Goal: Obtain resource: Obtain resource

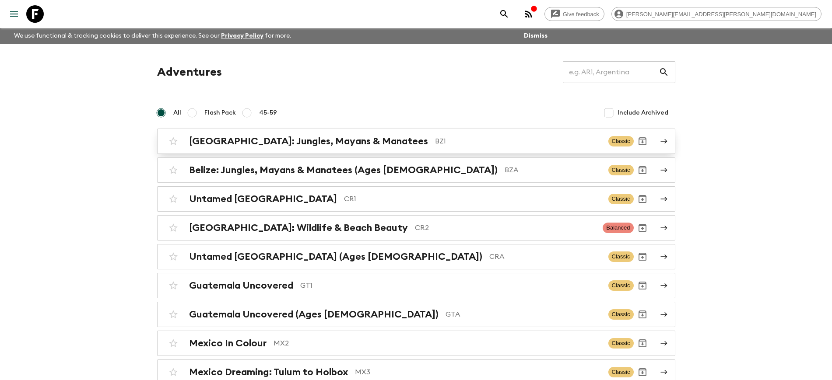
click at [319, 142] on h2 "[GEOGRAPHIC_DATA]: Jungles, Mayans & Manatees" at bounding box center [308, 141] width 239 height 11
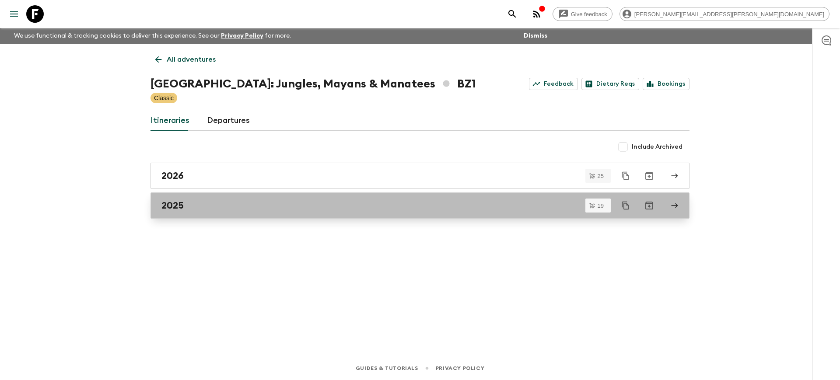
click at [255, 208] on div "2025" at bounding box center [411, 205] width 501 height 11
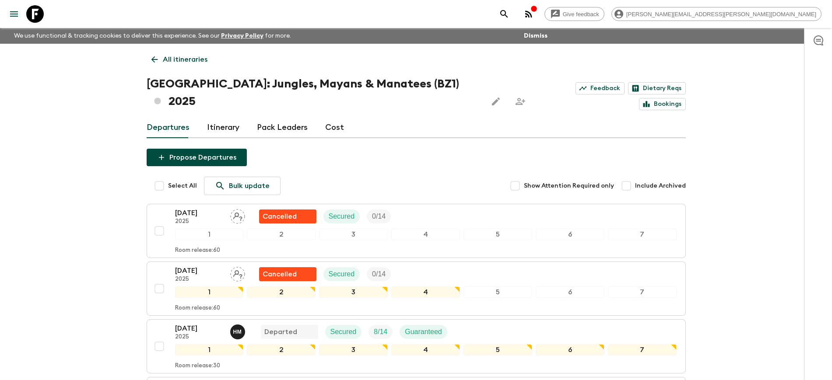
click at [161, 60] on link "All itineraries" at bounding box center [180, 60] width 66 height 18
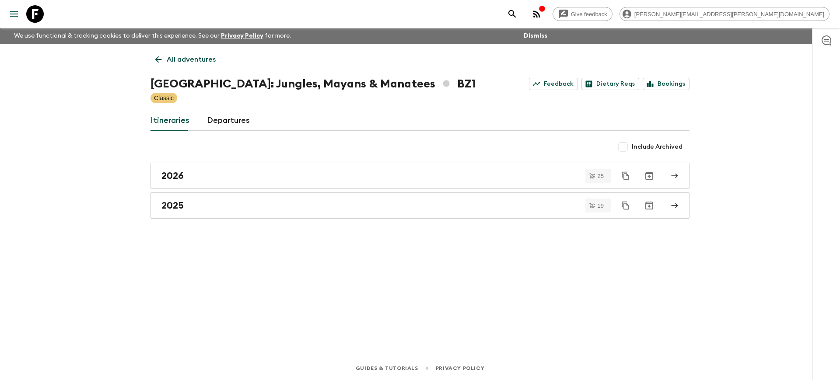
click at [182, 61] on p "All adventures" at bounding box center [191, 59] width 49 height 11
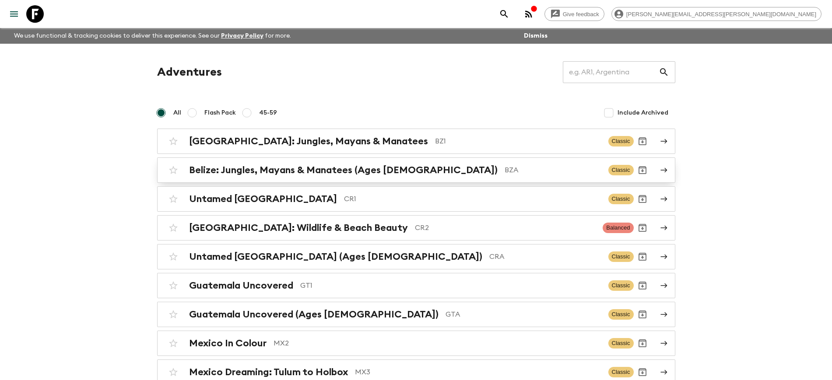
click at [334, 175] on h2 "Belize: Jungles, Mayans & Manatees (Ages [DEMOGRAPHIC_DATA])" at bounding box center [343, 170] width 308 height 11
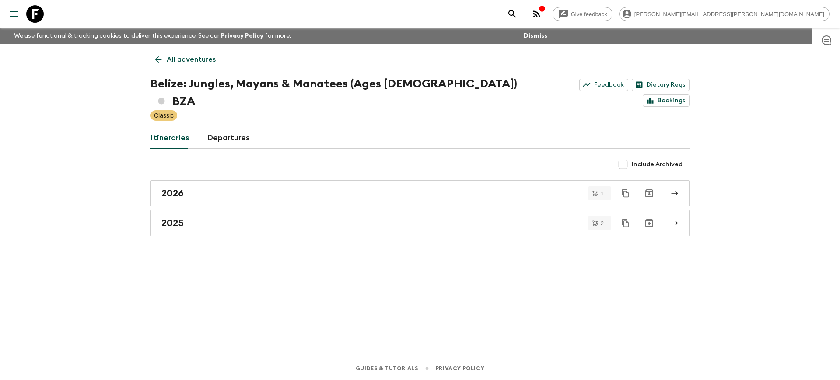
click at [186, 63] on p "All adventures" at bounding box center [191, 59] width 49 height 11
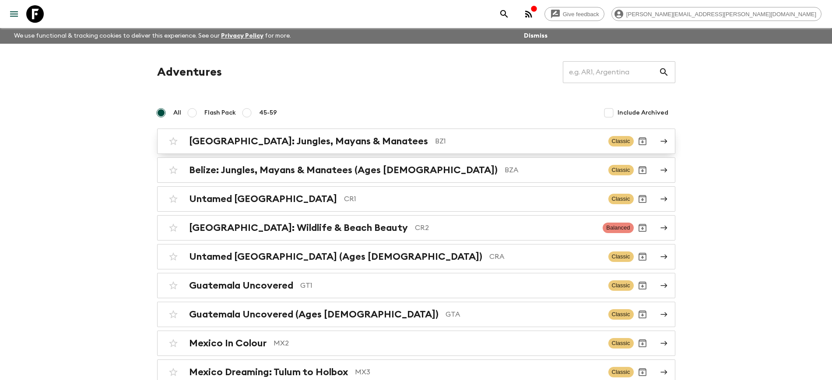
click at [239, 144] on h2 "[GEOGRAPHIC_DATA]: Jungles, Mayans & Manatees" at bounding box center [308, 141] width 239 height 11
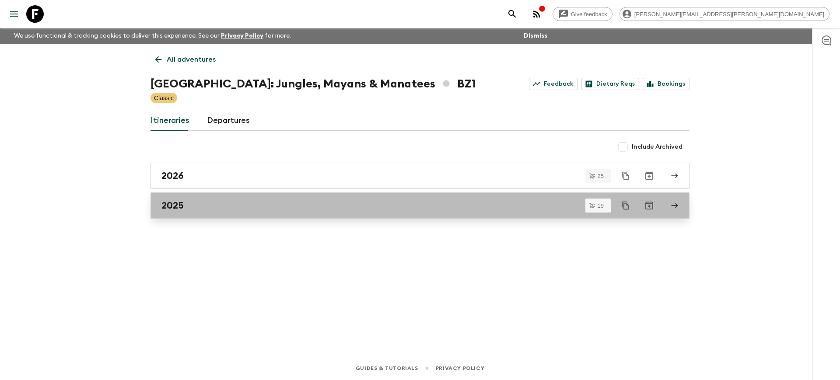
click at [252, 211] on link "2025" at bounding box center [420, 206] width 539 height 26
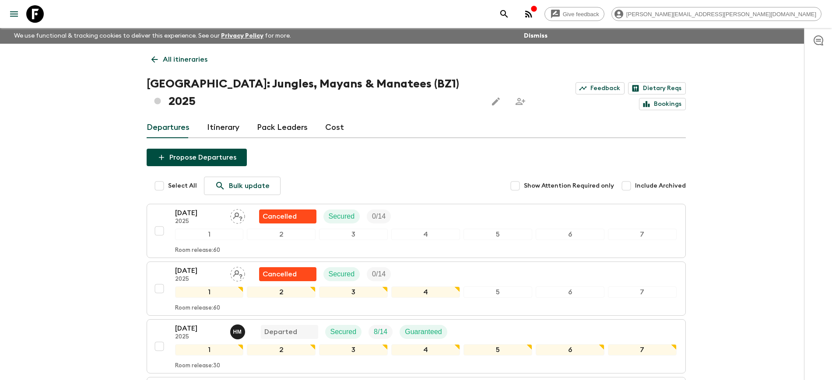
click at [631, 177] on input "Include Archived" at bounding box center [626, 186] width 18 height 18
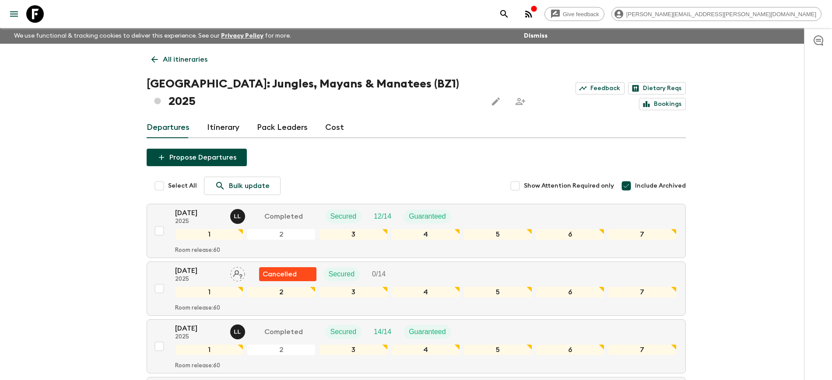
click at [628, 177] on input "Include Archived" at bounding box center [626, 186] width 18 height 18
checkbox input "false"
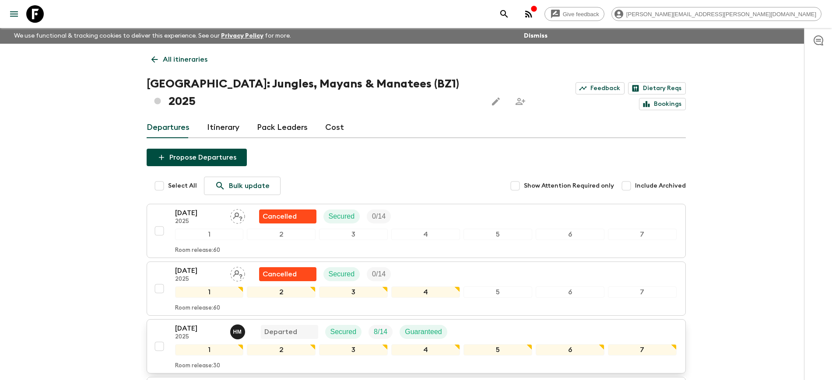
click at [196, 323] on p "[DATE]" at bounding box center [199, 328] width 48 height 11
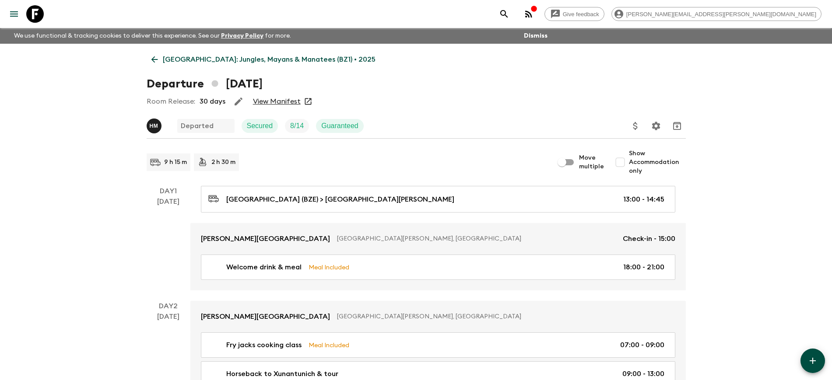
click at [276, 102] on link "View Manifest" at bounding box center [277, 101] width 48 height 9
click at [38, 10] on icon at bounding box center [35, 14] width 18 height 18
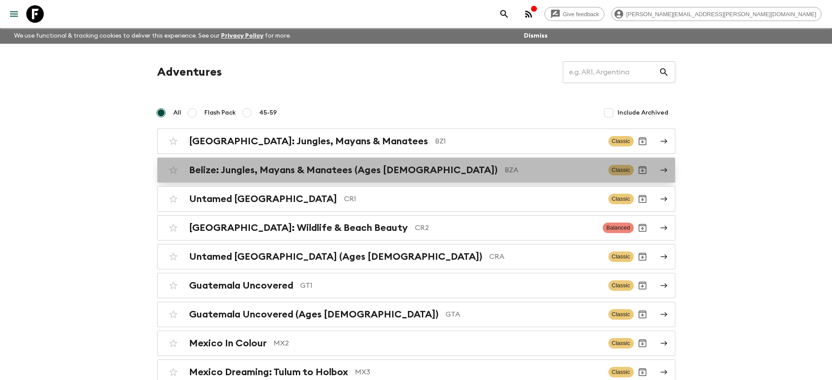
click at [349, 172] on h2 "Belize: Jungles, Mayans & Manatees (Ages [DEMOGRAPHIC_DATA])" at bounding box center [343, 170] width 308 height 11
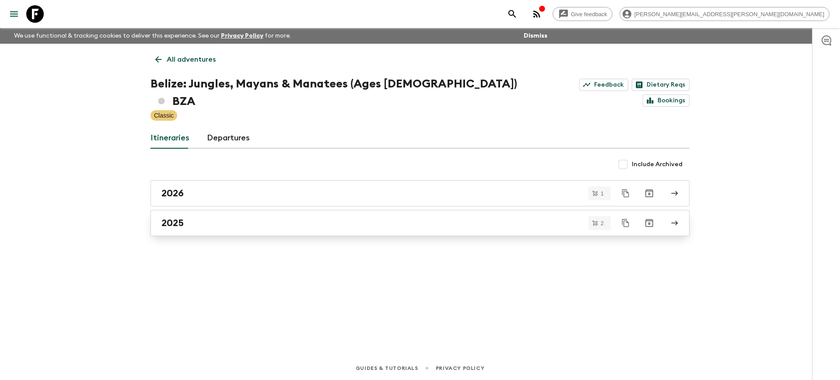
click at [307, 217] on div "2025" at bounding box center [411, 222] width 501 height 11
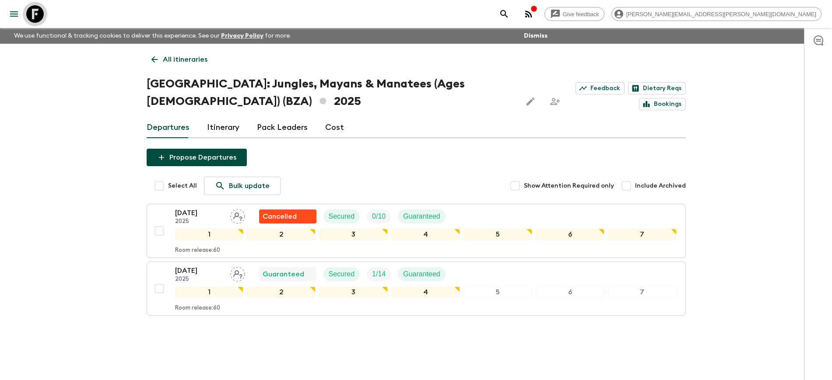
click at [35, 15] on icon at bounding box center [35, 14] width 18 height 18
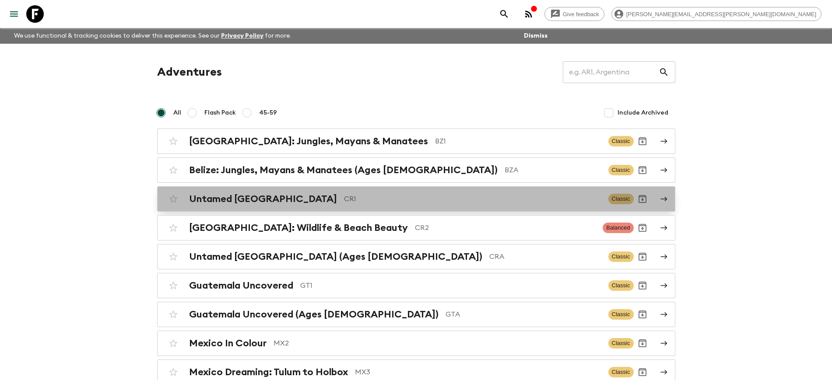
click at [245, 200] on h2 "Untamed [GEOGRAPHIC_DATA]" at bounding box center [263, 198] width 148 height 11
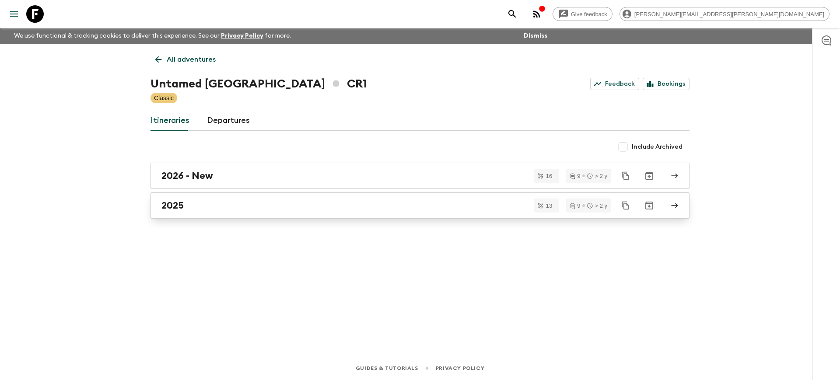
click at [194, 208] on div "2025" at bounding box center [411, 205] width 501 height 11
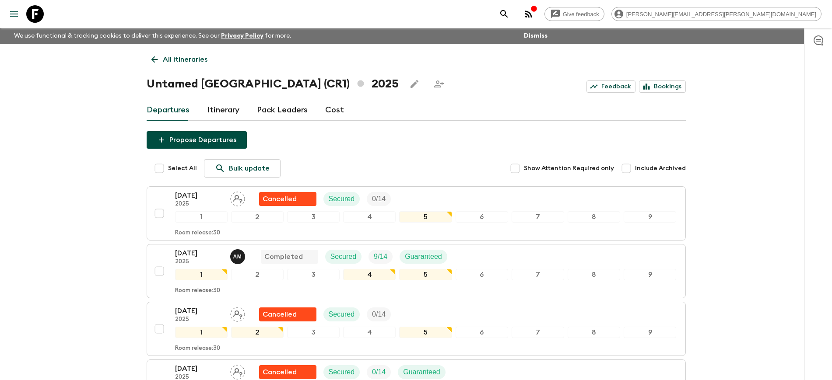
click at [627, 170] on input "Include Archived" at bounding box center [626, 169] width 18 height 18
checkbox input "true"
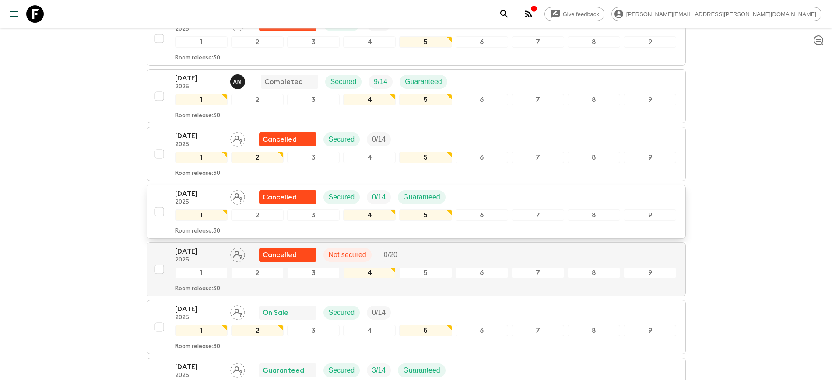
scroll to position [1477, 0]
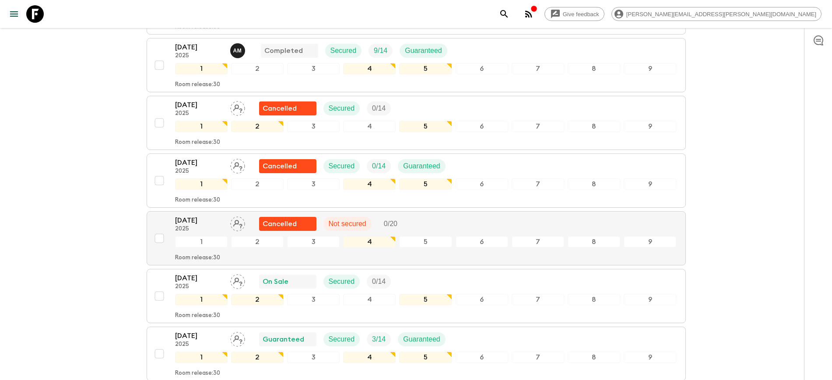
click at [39, 16] on icon at bounding box center [35, 14] width 18 height 18
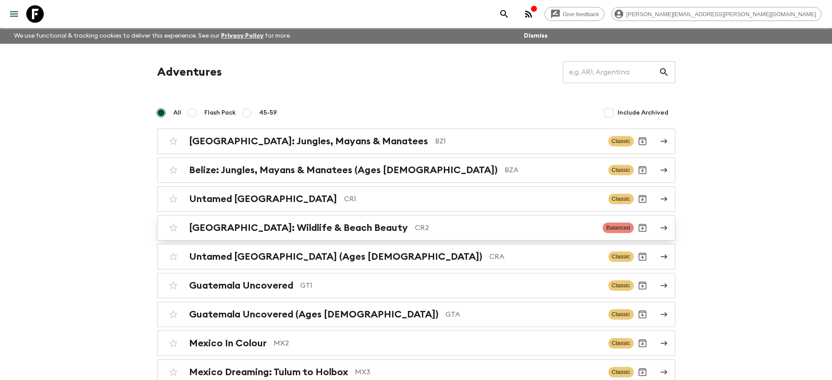
click at [266, 230] on h2 "[GEOGRAPHIC_DATA]: Wildlife & Beach Beauty" at bounding box center [298, 227] width 219 height 11
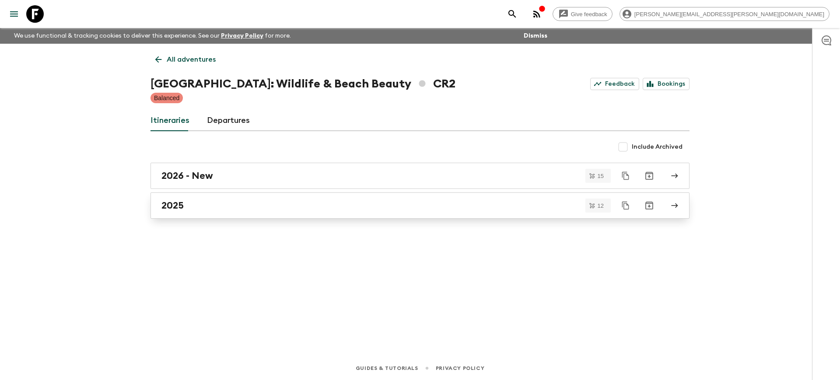
click at [203, 207] on div "2025" at bounding box center [411, 205] width 501 height 11
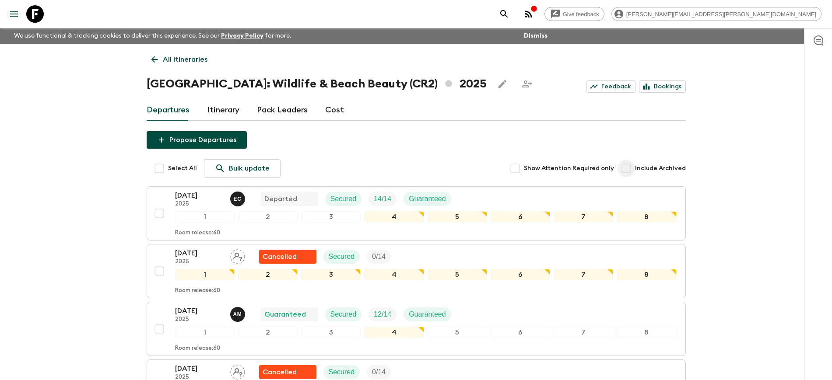
click at [627, 170] on input "Include Archived" at bounding box center [626, 169] width 18 height 18
checkbox input "true"
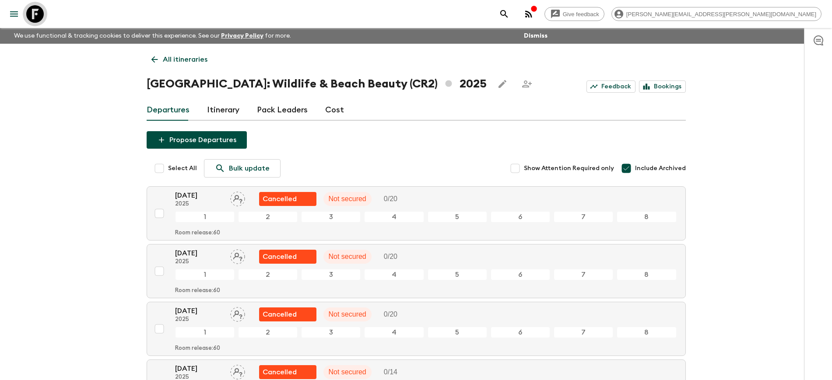
click at [32, 18] on icon at bounding box center [35, 14] width 18 height 18
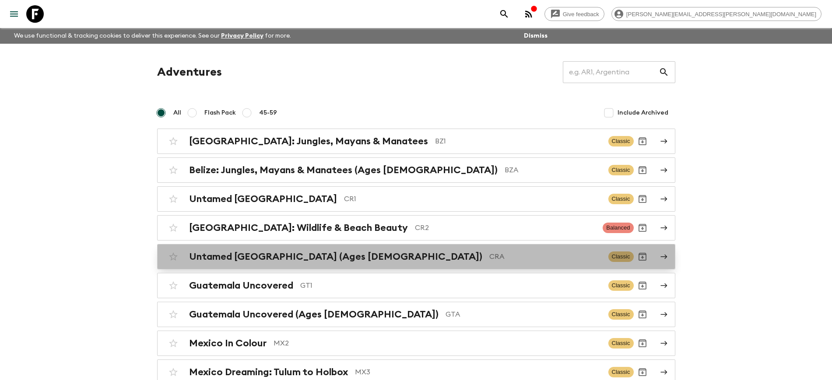
click at [328, 259] on h2 "Untamed [GEOGRAPHIC_DATA] (Ages [DEMOGRAPHIC_DATA])" at bounding box center [335, 256] width 293 height 11
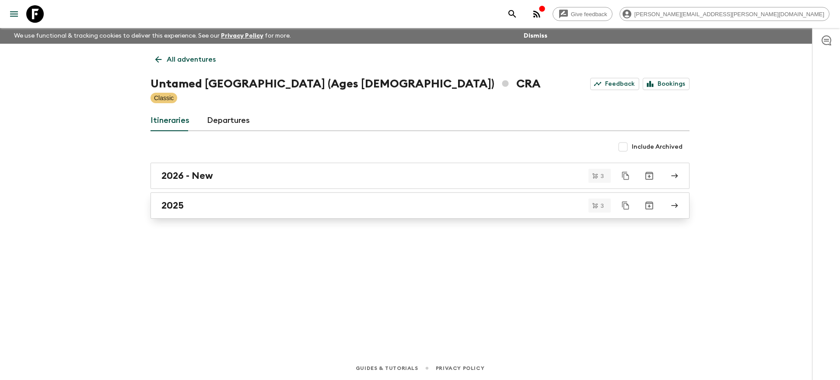
click at [199, 208] on div "2025" at bounding box center [411, 205] width 501 height 11
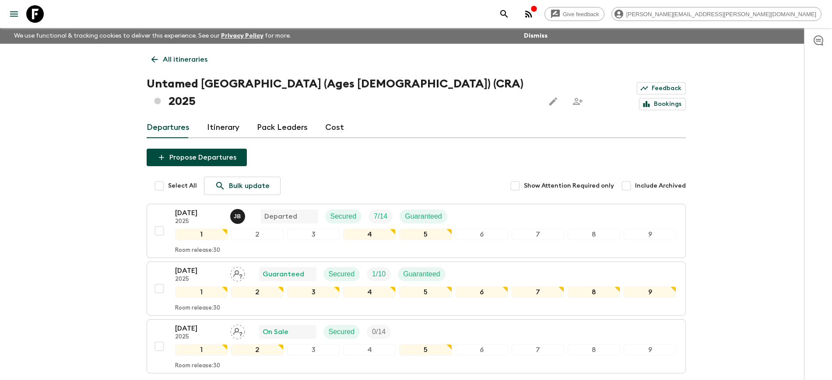
click at [103, 213] on div "Give feedback [PERSON_NAME][EMAIL_ADDRESS][PERSON_NAME][DOMAIN_NAME] We use fun…" at bounding box center [416, 226] width 832 height 453
click at [85, 263] on div "Give feedback [PERSON_NAME][EMAIL_ADDRESS][PERSON_NAME][DOMAIN_NAME] We use fun…" at bounding box center [416, 226] width 832 height 453
click at [85, 276] on div "Give feedback [PERSON_NAME][EMAIL_ADDRESS][PERSON_NAME][DOMAIN_NAME] We use fun…" at bounding box center [416, 226] width 832 height 453
click at [162, 59] on link "All itineraries" at bounding box center [180, 60] width 66 height 18
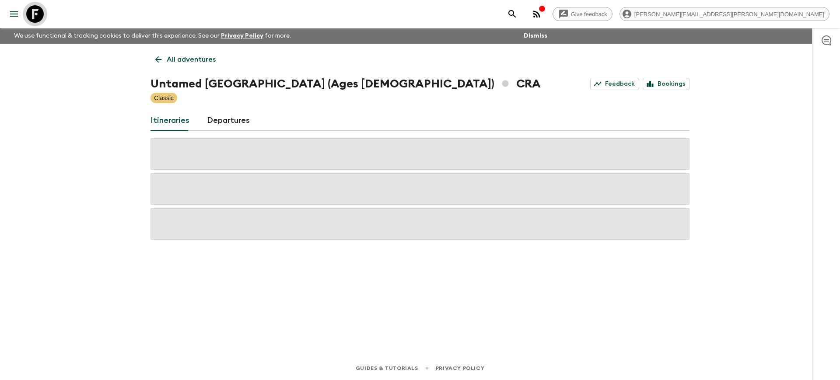
click at [34, 18] on icon at bounding box center [35, 14] width 18 height 18
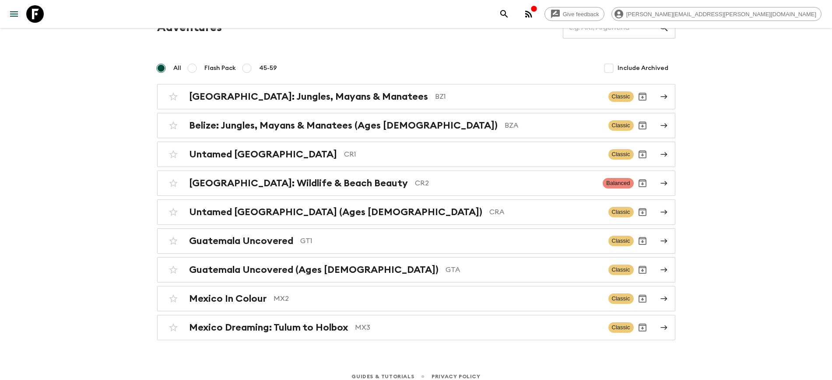
scroll to position [53, 0]
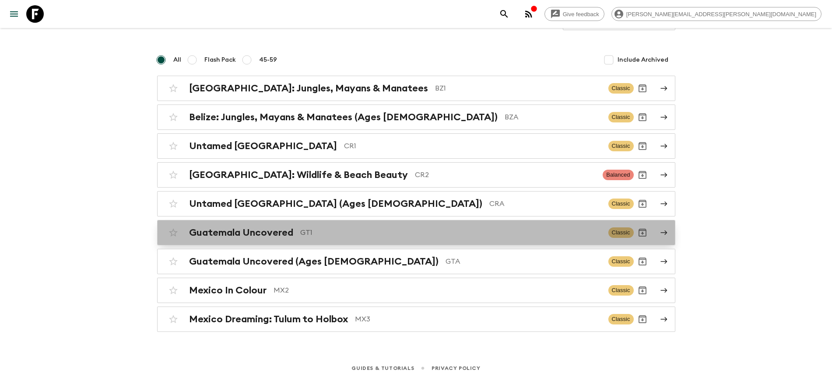
click at [253, 232] on h2 "Guatemala Uncovered" at bounding box center [241, 232] width 104 height 11
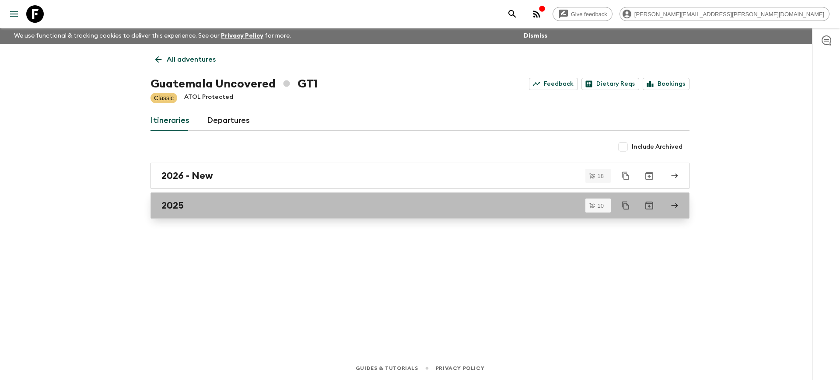
click at [208, 205] on div "2025" at bounding box center [411, 205] width 501 height 11
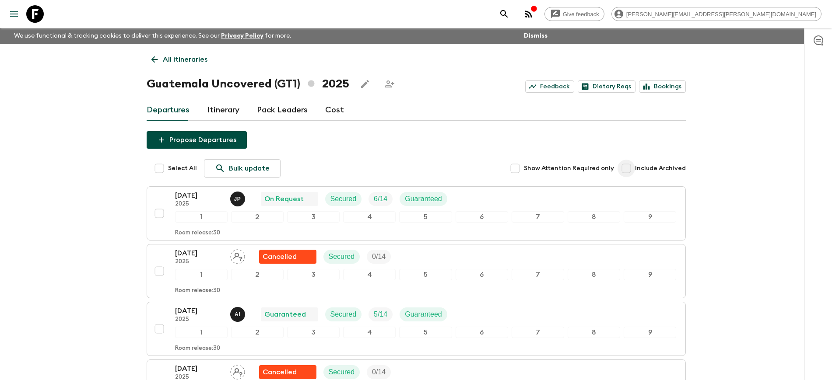
click at [631, 171] on input "Include Archived" at bounding box center [626, 169] width 18 height 18
checkbox input "true"
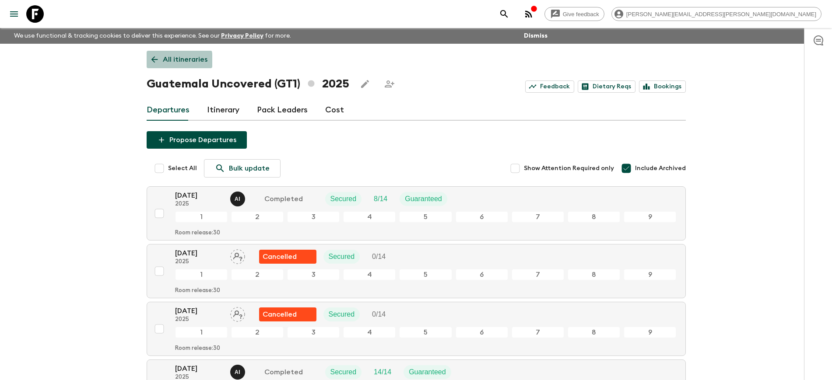
click at [160, 60] on link "All itineraries" at bounding box center [180, 60] width 66 height 18
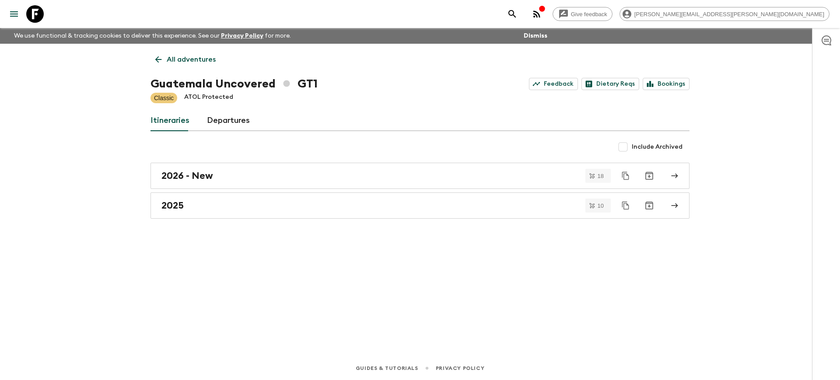
click at [177, 60] on p "All adventures" at bounding box center [191, 59] width 49 height 11
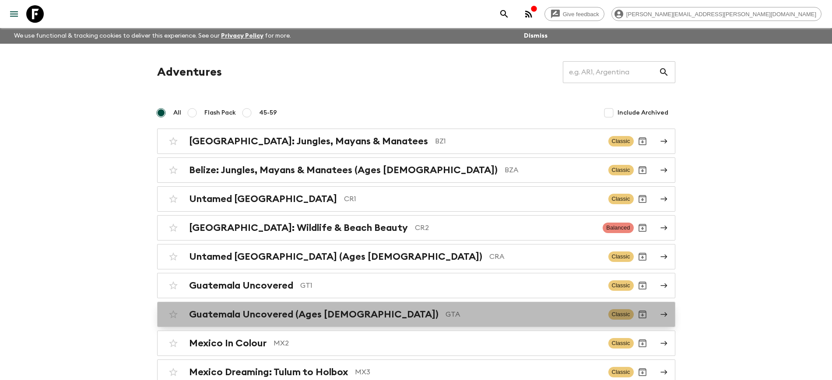
click at [288, 315] on h2 "Guatemala Uncovered (Ages [DEMOGRAPHIC_DATA])" at bounding box center [313, 314] width 249 height 11
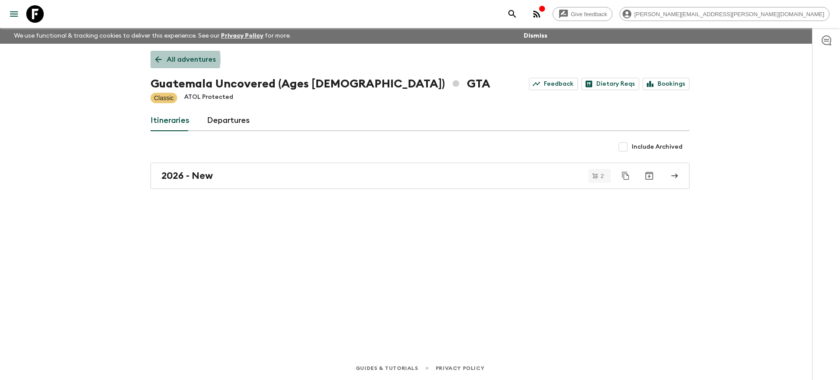
click at [165, 60] on link "All adventures" at bounding box center [186, 60] width 70 height 18
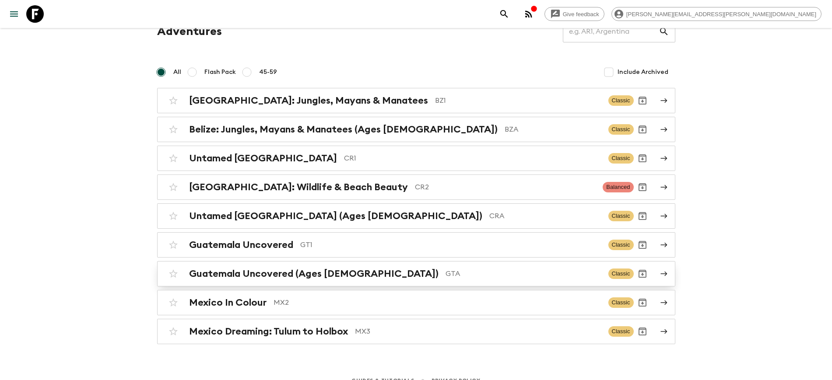
scroll to position [53, 0]
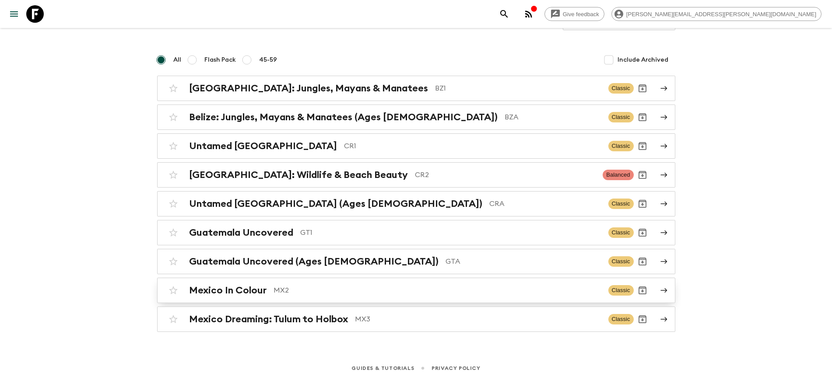
click at [240, 290] on h2 "Mexico In Colour" at bounding box center [227, 290] width 77 height 11
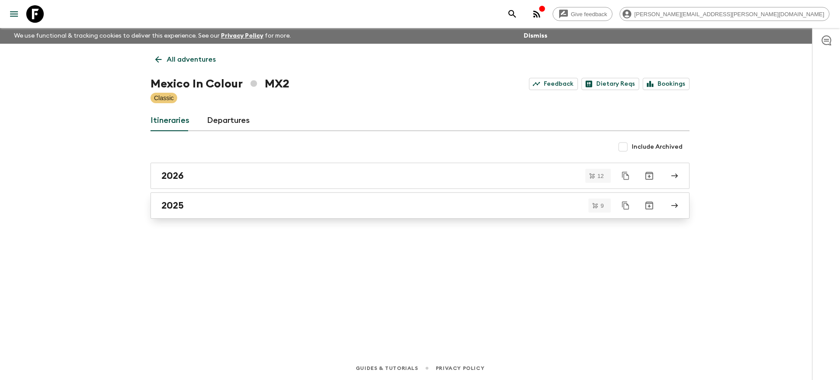
click at [193, 209] on div "2025" at bounding box center [411, 205] width 501 height 11
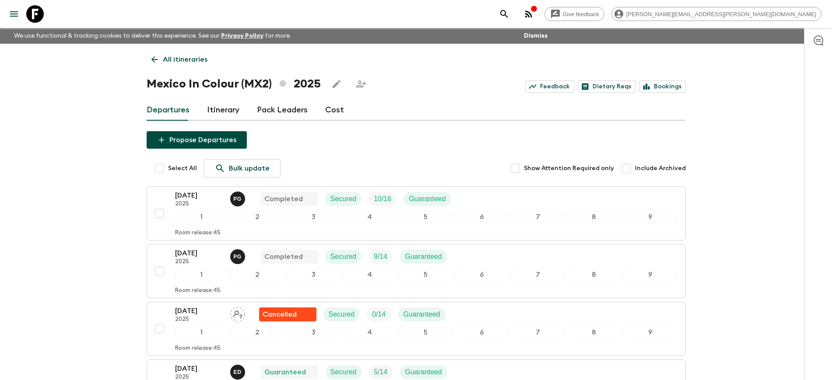
click at [35, 16] on icon at bounding box center [35, 14] width 18 height 18
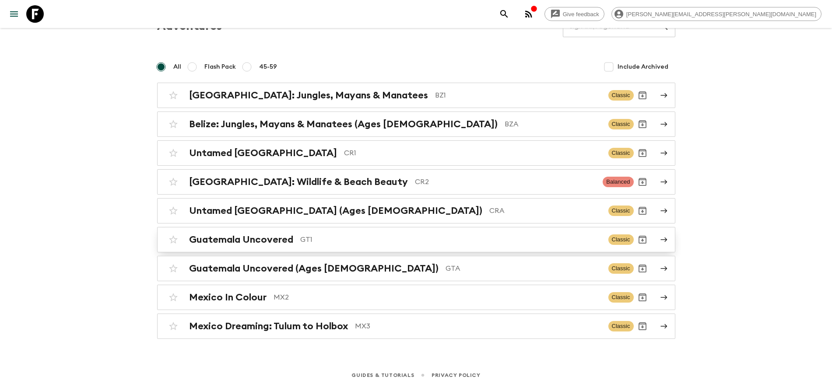
scroll to position [53, 0]
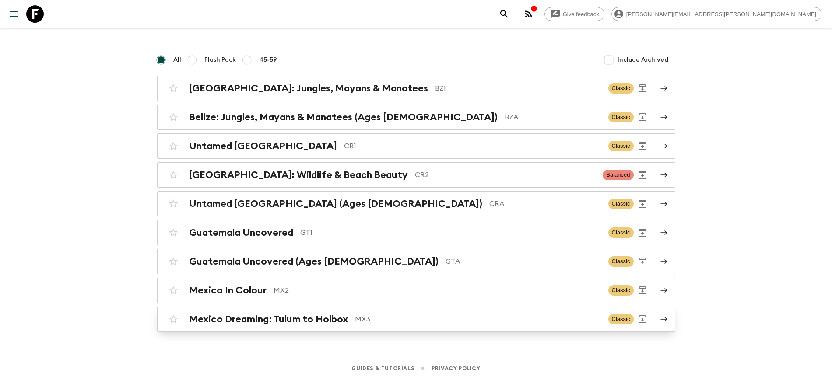
click at [267, 310] on link "Mexico Dreaming: Tulum to Holbox MX3 Classic" at bounding box center [416, 319] width 518 height 25
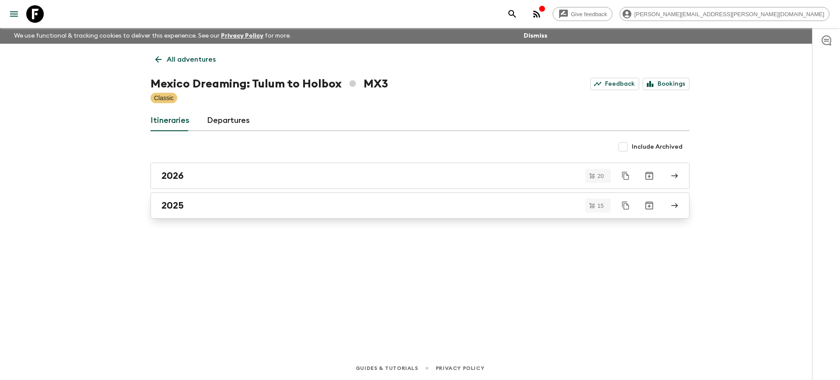
click at [203, 210] on div "2025" at bounding box center [411, 205] width 501 height 11
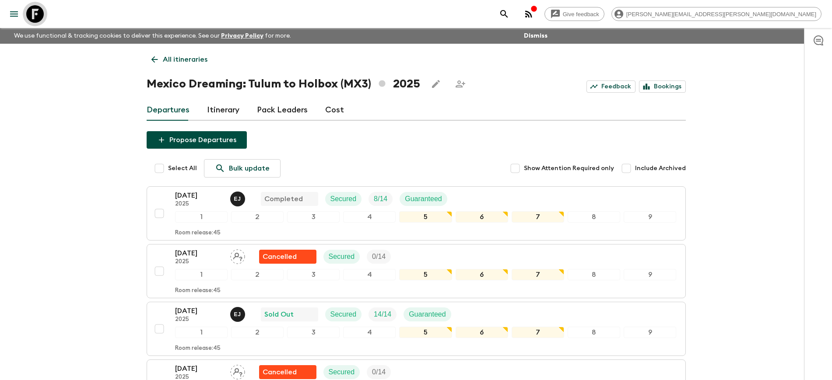
click at [39, 12] on icon at bounding box center [35, 14] width 18 height 18
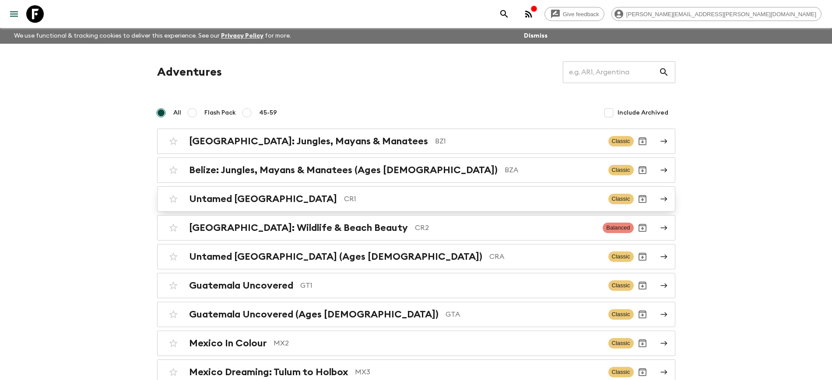
click at [283, 201] on h2 "Untamed [GEOGRAPHIC_DATA]" at bounding box center [263, 198] width 148 height 11
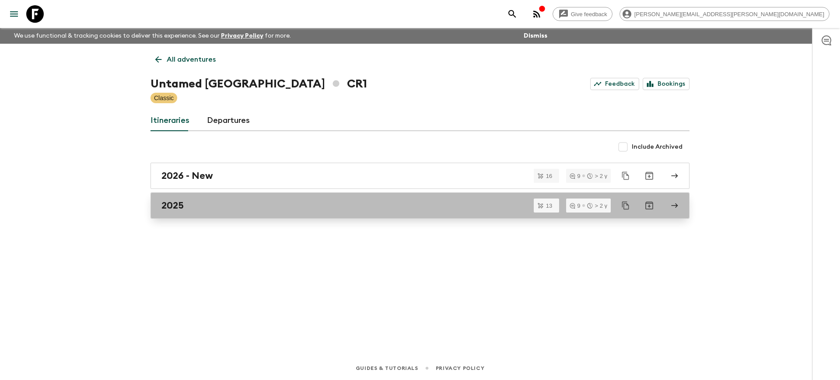
click at [199, 203] on div "2025" at bounding box center [411, 205] width 501 height 11
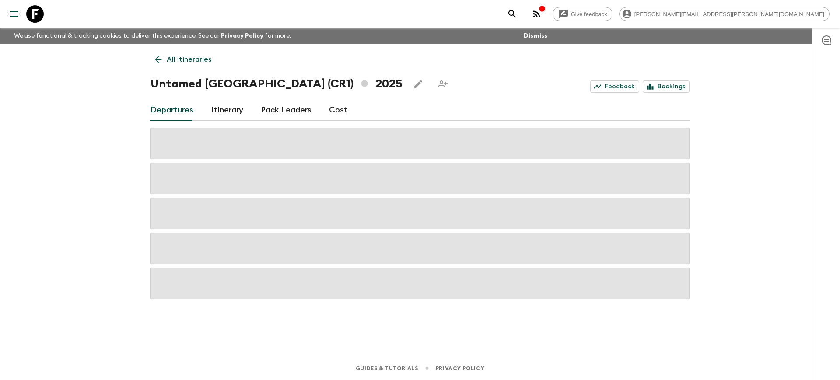
click at [14, 270] on div "Give feedback [PERSON_NAME][EMAIL_ADDRESS][PERSON_NAME][DOMAIN_NAME] We use fun…" at bounding box center [420, 190] width 840 height 380
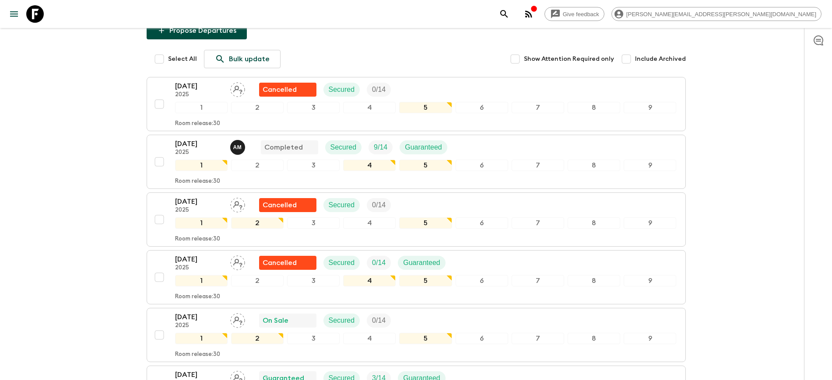
scroll to position [164, 0]
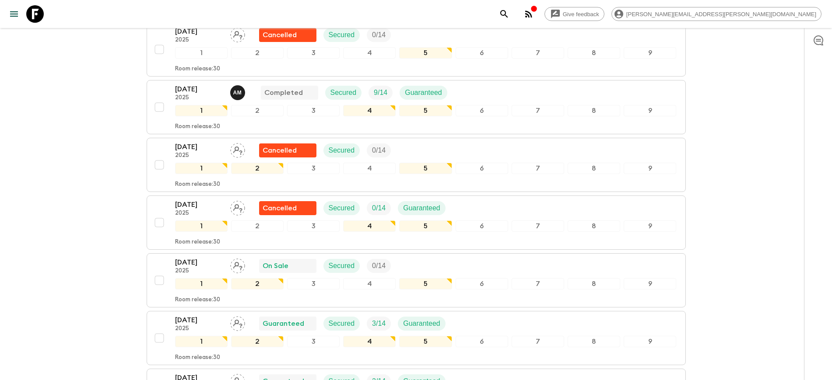
drag, startPoint x: 34, startPoint y: 10, endPoint x: 37, endPoint y: 19, distance: 10.1
click at [34, 10] on icon at bounding box center [35, 14] width 18 height 18
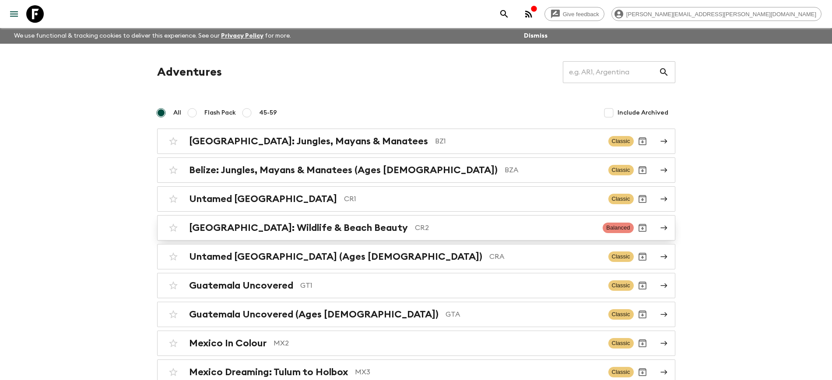
click at [326, 230] on h2 "[GEOGRAPHIC_DATA]: Wildlife & Beach Beauty" at bounding box center [298, 227] width 219 height 11
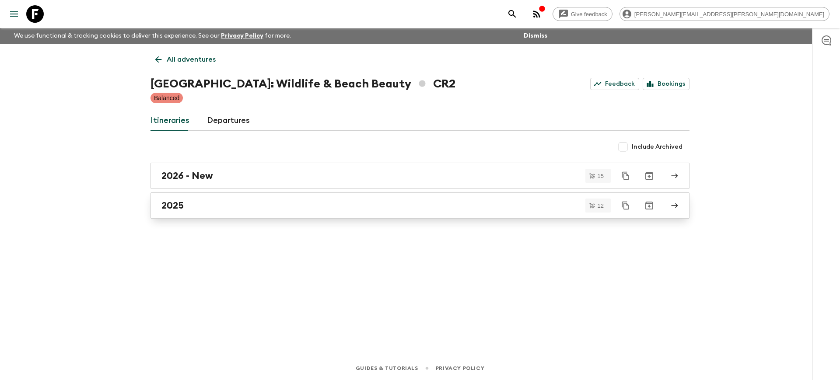
click at [219, 207] on div "2025" at bounding box center [411, 205] width 501 height 11
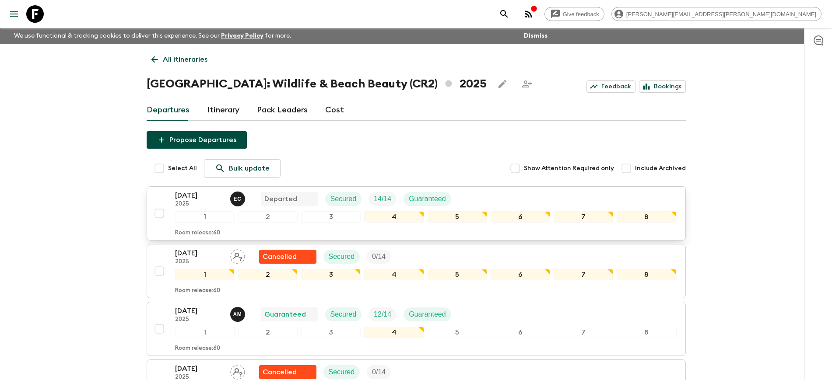
click at [195, 200] on p "[DATE]" at bounding box center [199, 195] width 48 height 11
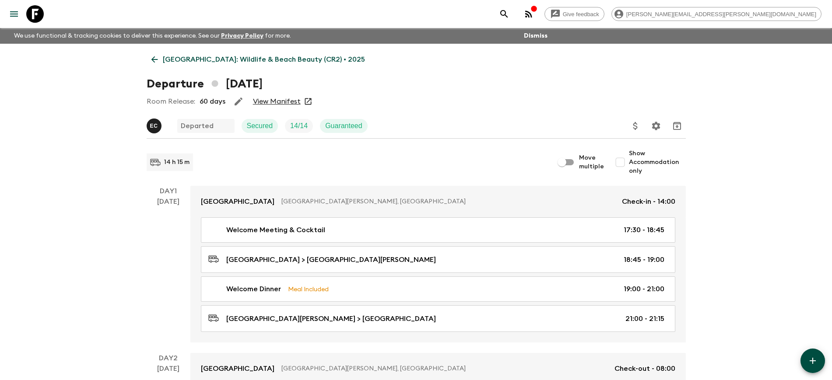
click at [164, 60] on p "[GEOGRAPHIC_DATA]: Wildlife & Beach Beauty (CR2) • 2025" at bounding box center [264, 59] width 202 height 11
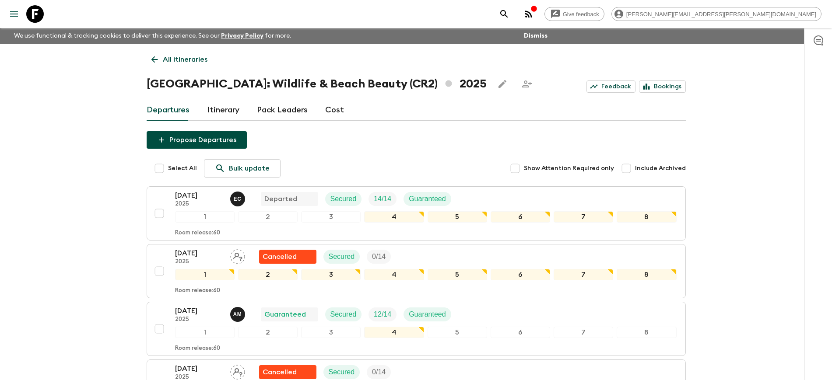
click at [333, 108] on link "Cost" at bounding box center [334, 110] width 19 height 21
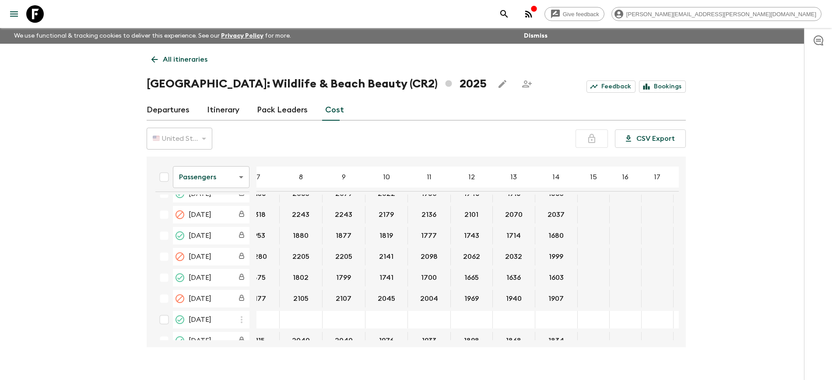
scroll to position [328, 167]
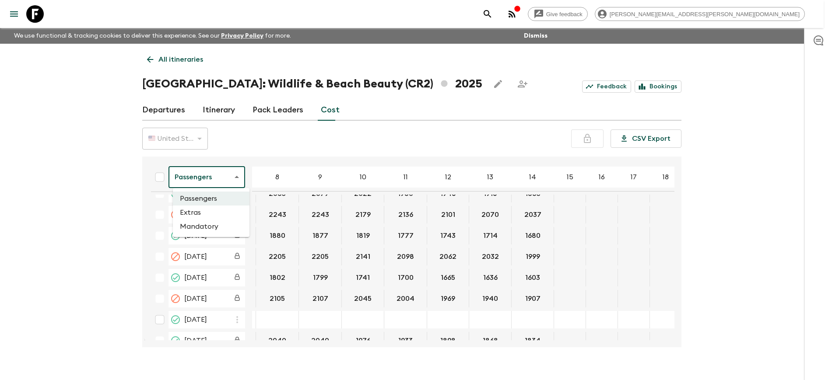
click at [240, 178] on body "Give feedback [PERSON_NAME][EMAIL_ADDRESS][PERSON_NAME][DOMAIN_NAME] We use fun…" at bounding box center [416, 198] width 832 height 396
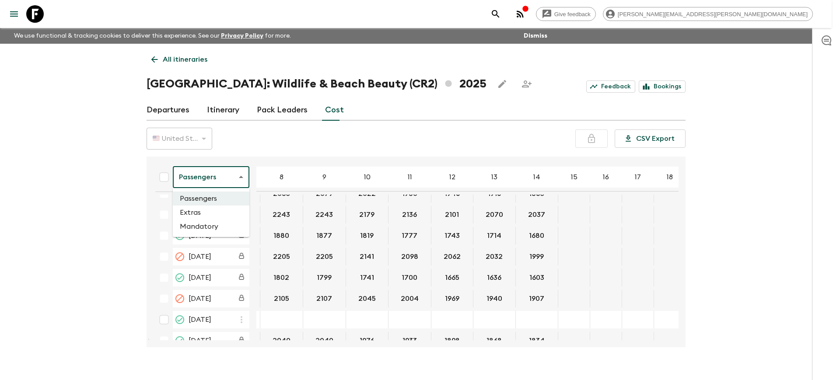
click at [207, 214] on li "Extras" at bounding box center [211, 213] width 77 height 14
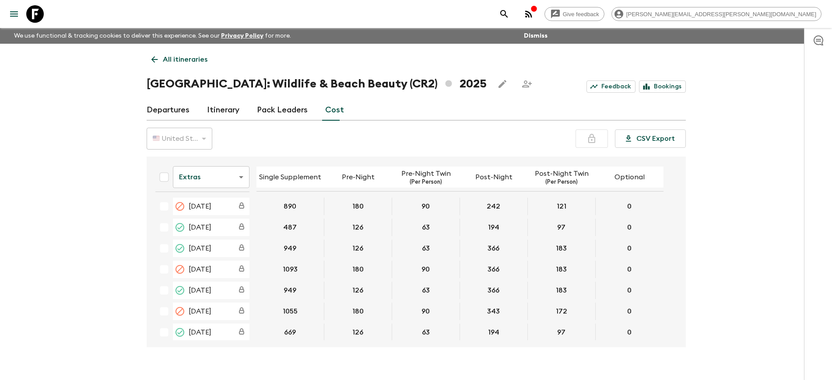
scroll to position [328, 0]
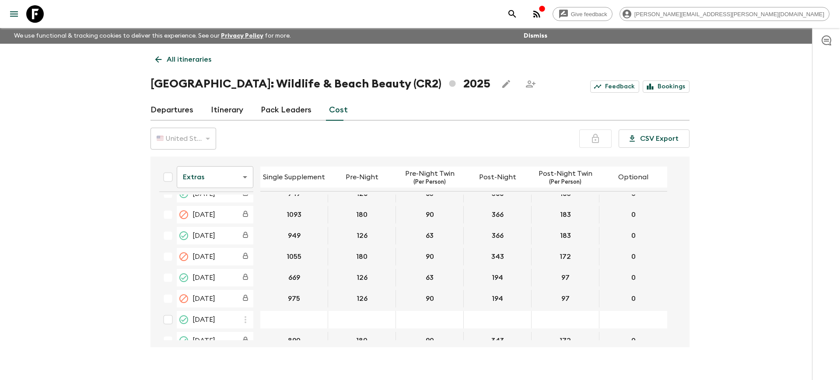
click at [240, 178] on body "Give feedback [PERSON_NAME][EMAIL_ADDRESS][PERSON_NAME][DOMAIN_NAME] We use fun…" at bounding box center [420, 198] width 840 height 396
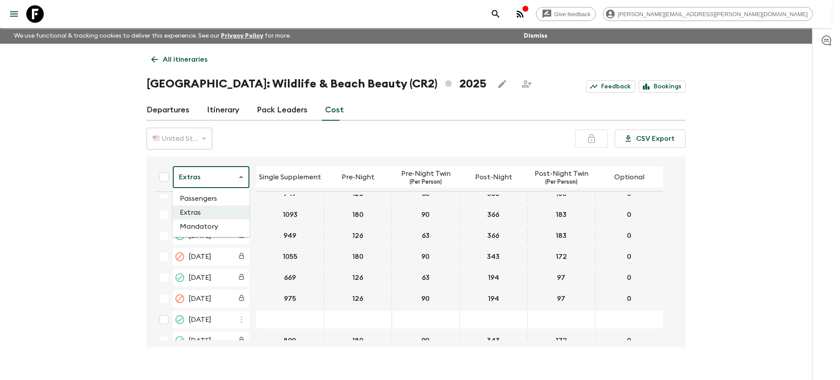
click at [209, 228] on li "Mandatory" at bounding box center [211, 227] width 77 height 14
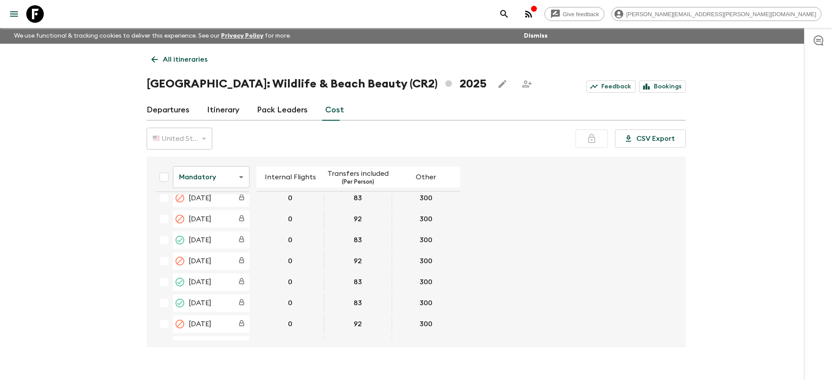
scroll to position [328, 0]
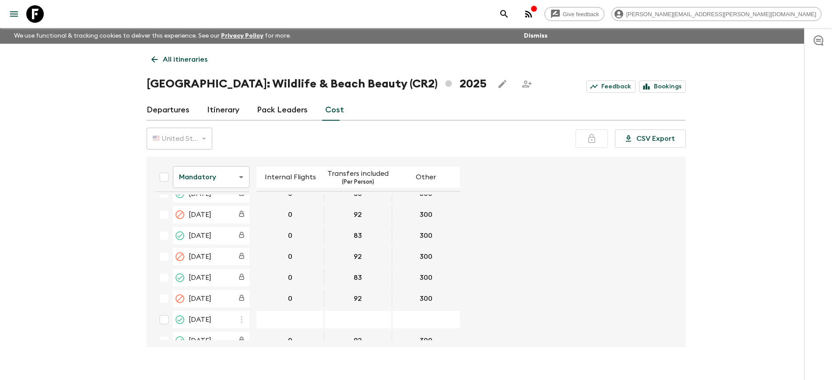
click at [238, 177] on body "Give feedback [PERSON_NAME][EMAIL_ADDRESS][PERSON_NAME][DOMAIN_NAME] We use fun…" at bounding box center [416, 198] width 832 height 396
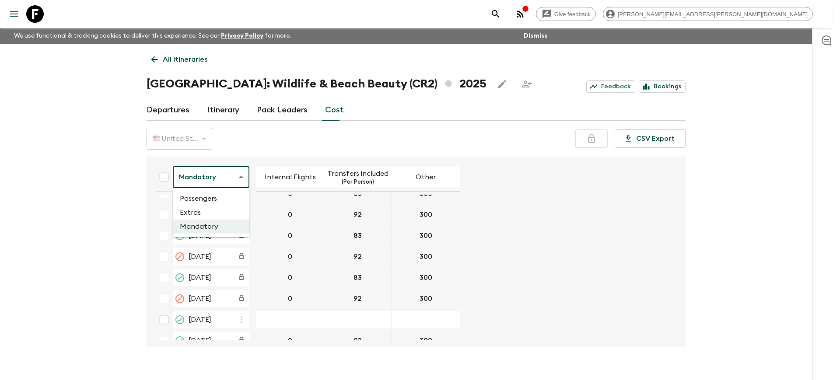
click at [213, 195] on li "Passengers" at bounding box center [211, 199] width 77 height 14
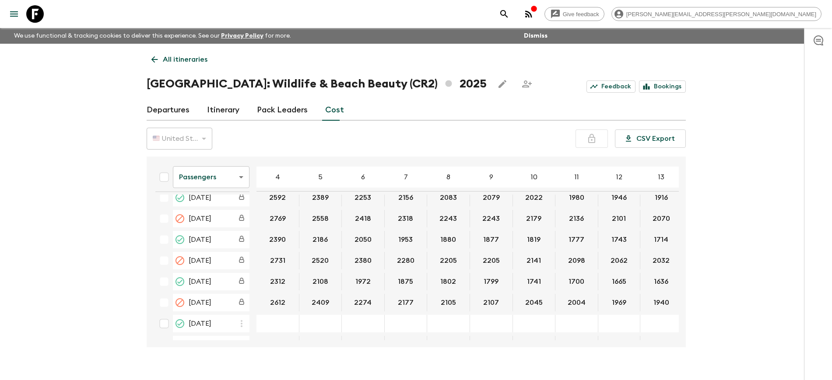
scroll to position [328, 0]
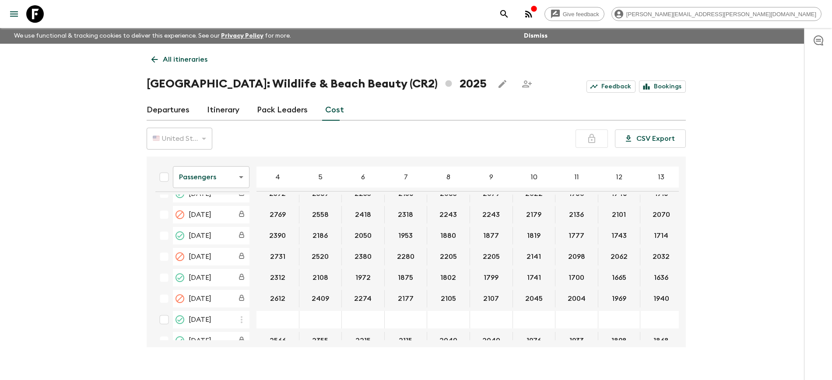
drag, startPoint x: 295, startPoint y: 336, endPoint x: 378, endPoint y: 338, distance: 82.7
click at [378, 338] on div "Passengers passengersCost ​ 4 5 6 7 8 9 10 11 12 13 14 15 16 17 18 [DATE] [DATE…" at bounding box center [413, 252] width 530 height 177
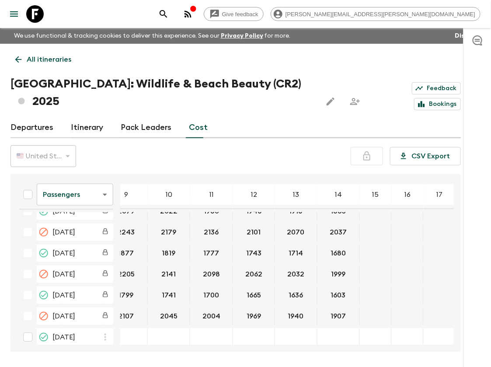
scroll to position [328, 255]
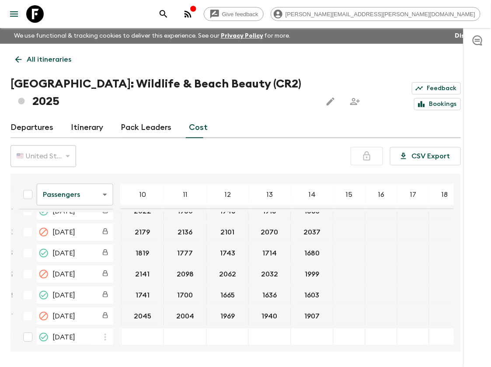
click at [105, 180] on body "Give feedback [PERSON_NAME][EMAIL_ADDRESS][PERSON_NAME][DOMAIN_NAME] We use fun…" at bounding box center [245, 200] width 491 height 400
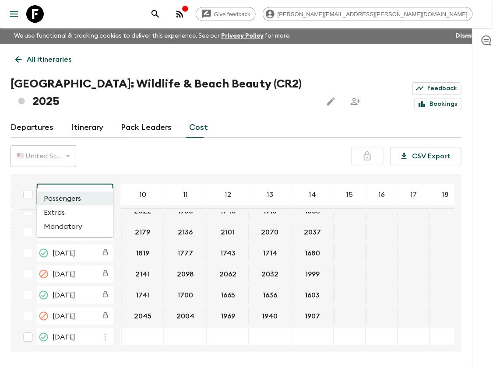
click at [55, 213] on li "Extras" at bounding box center [75, 213] width 77 height 14
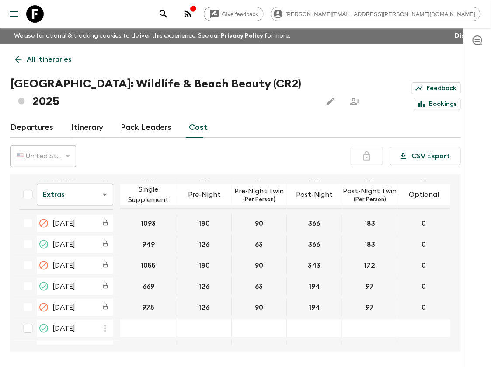
scroll to position [328, 0]
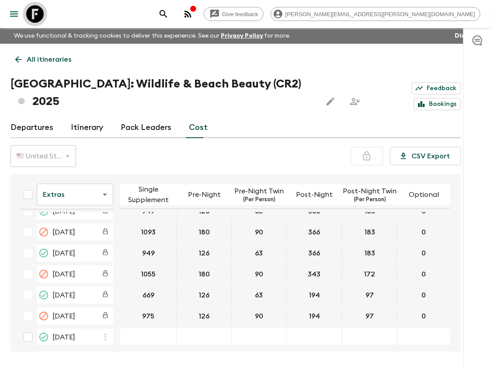
click at [38, 15] on icon at bounding box center [35, 14] width 18 height 18
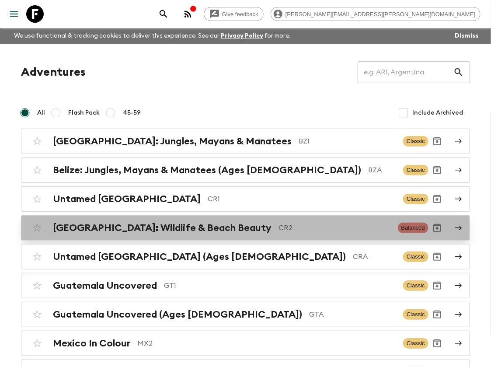
click at [144, 229] on h2 "[GEOGRAPHIC_DATA]: Wildlife & Beach Beauty" at bounding box center [162, 227] width 219 height 11
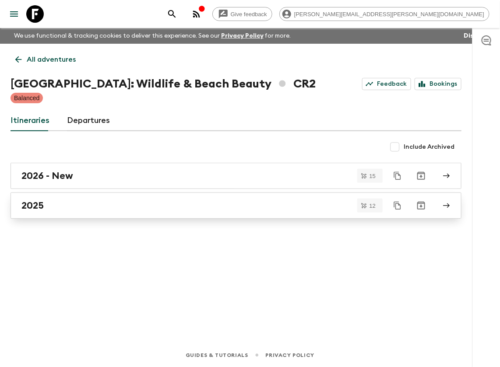
click at [67, 209] on div "2025" at bounding box center [227, 205] width 412 height 11
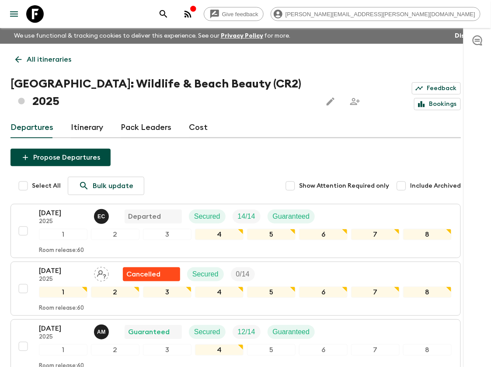
click at [196, 117] on link "Cost" at bounding box center [198, 127] width 19 height 21
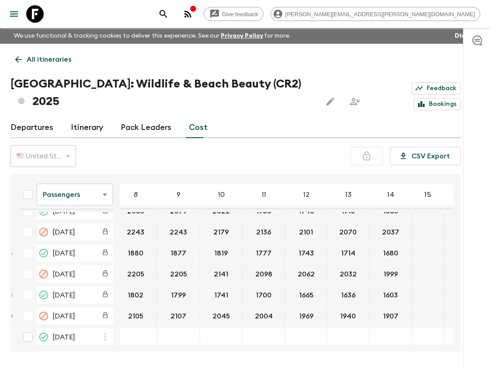
scroll to position [328, 255]
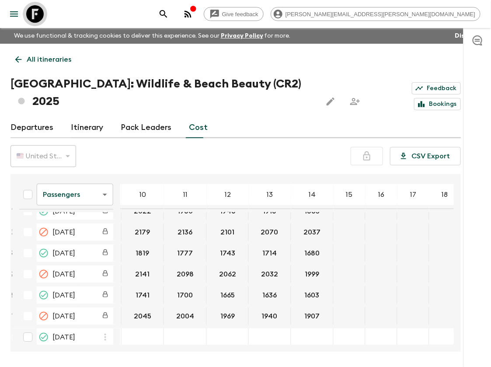
click at [33, 12] on icon at bounding box center [35, 14] width 18 height 18
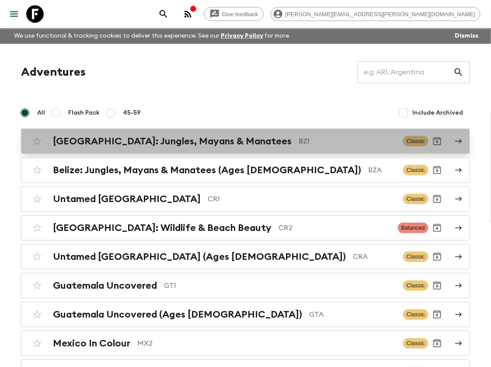
click at [126, 145] on h2 "[GEOGRAPHIC_DATA]: Jungles, Mayans & Manatees" at bounding box center [172, 141] width 239 height 11
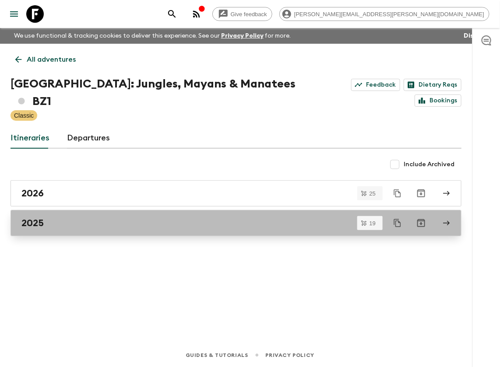
click at [69, 217] on div "2025" at bounding box center [227, 222] width 412 height 11
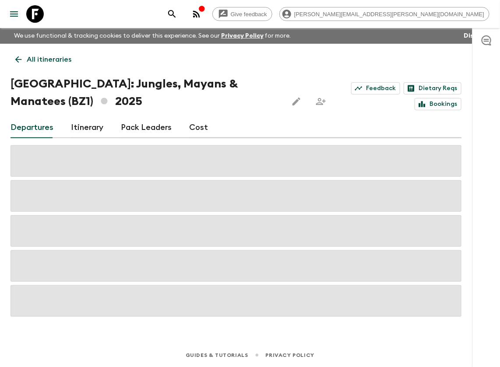
click at [196, 130] on link "Cost" at bounding box center [198, 127] width 19 height 21
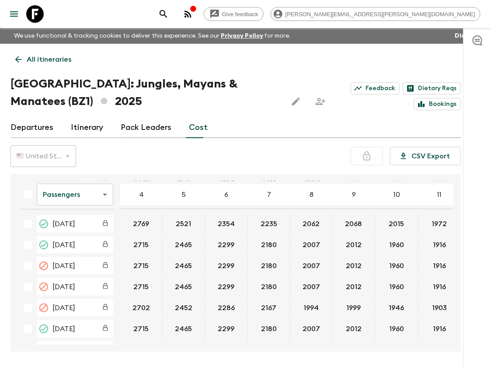
scroll to position [328, 0]
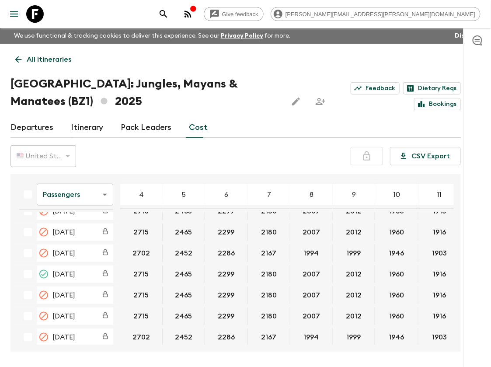
click at [77, 198] on body "Give feedback [PERSON_NAME][EMAIL_ADDRESS][PERSON_NAME][DOMAIN_NAME] We use fun…" at bounding box center [245, 200] width 491 height 400
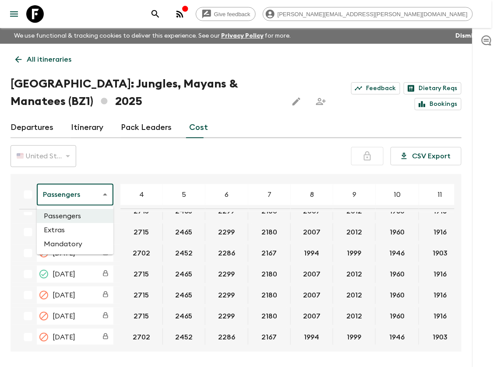
click at [65, 234] on li "Extras" at bounding box center [75, 230] width 77 height 14
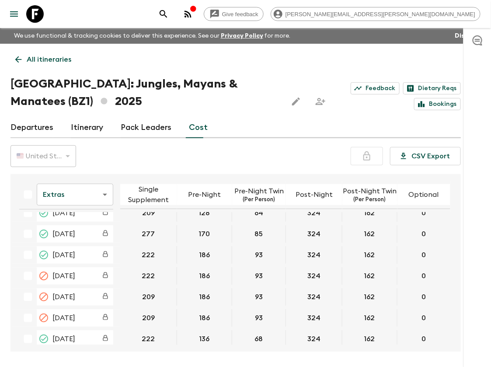
scroll to position [328, 0]
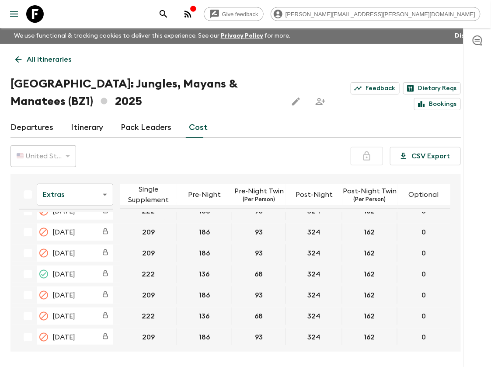
click at [31, 12] on icon at bounding box center [35, 14] width 18 height 18
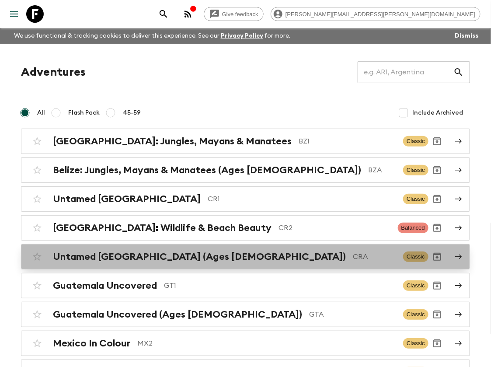
click at [123, 259] on h2 "Untamed [GEOGRAPHIC_DATA] (Ages [DEMOGRAPHIC_DATA])" at bounding box center [199, 256] width 293 height 11
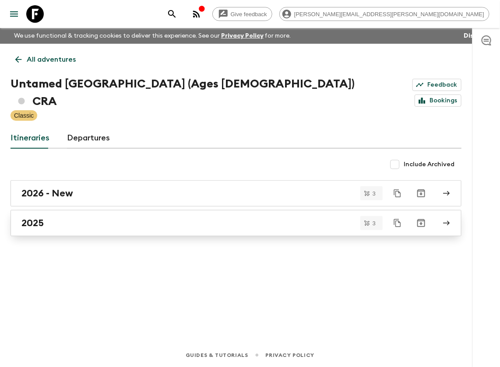
click at [63, 217] on div "2025" at bounding box center [227, 222] width 412 height 11
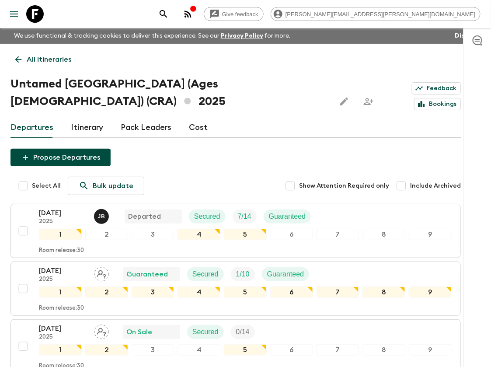
click at [194, 117] on link "Cost" at bounding box center [198, 127] width 19 height 21
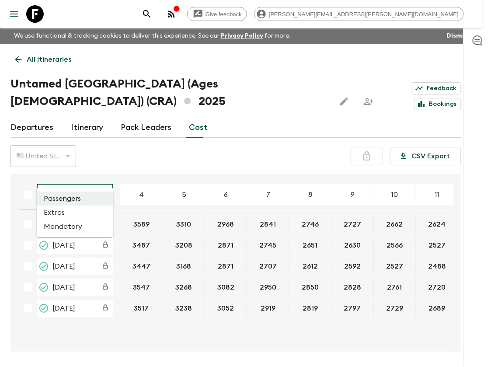
click at [103, 180] on body "Give feedback [PERSON_NAME][EMAIL_ADDRESS][PERSON_NAME][DOMAIN_NAME] We use fun…" at bounding box center [245, 200] width 491 height 400
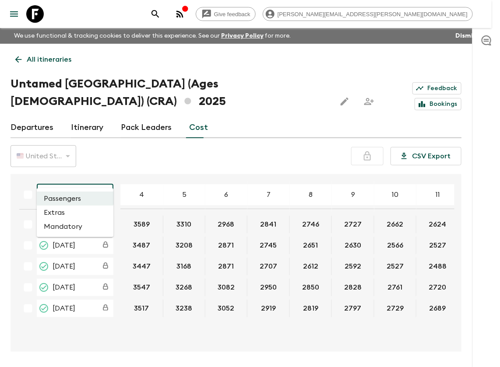
click at [57, 214] on li "Extras" at bounding box center [75, 213] width 77 height 14
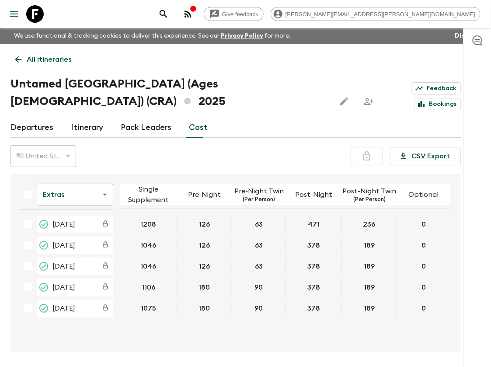
click at [102, 176] on body "Give feedback [PERSON_NAME][EMAIL_ADDRESS][PERSON_NAME][DOMAIN_NAME] We use fun…" at bounding box center [245, 200] width 491 height 400
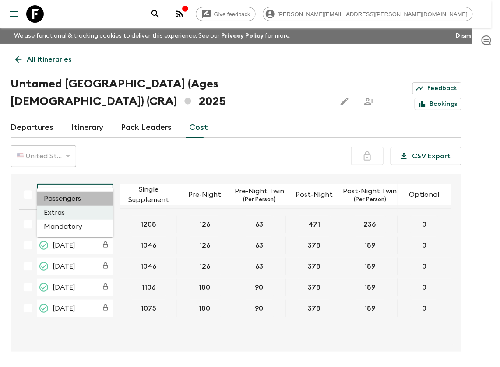
click at [76, 199] on li "Passengers" at bounding box center [75, 199] width 77 height 14
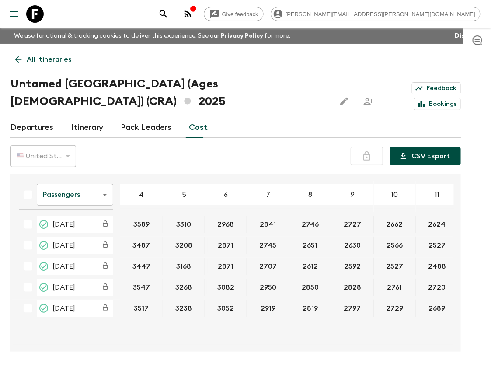
click at [420, 147] on button "CSV Export" at bounding box center [425, 156] width 71 height 18
